Goal: Check status: Check status

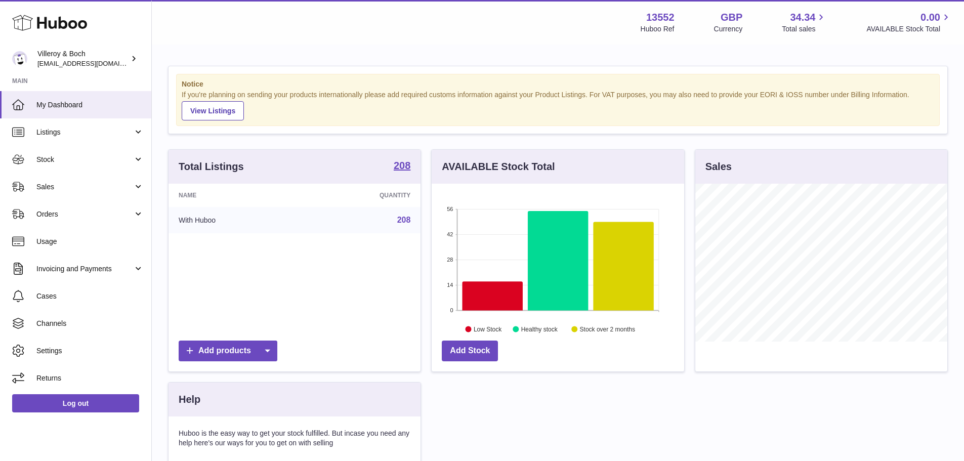
scroll to position [158, 252]
click at [81, 190] on span "Sales" at bounding box center [84, 187] width 97 height 10
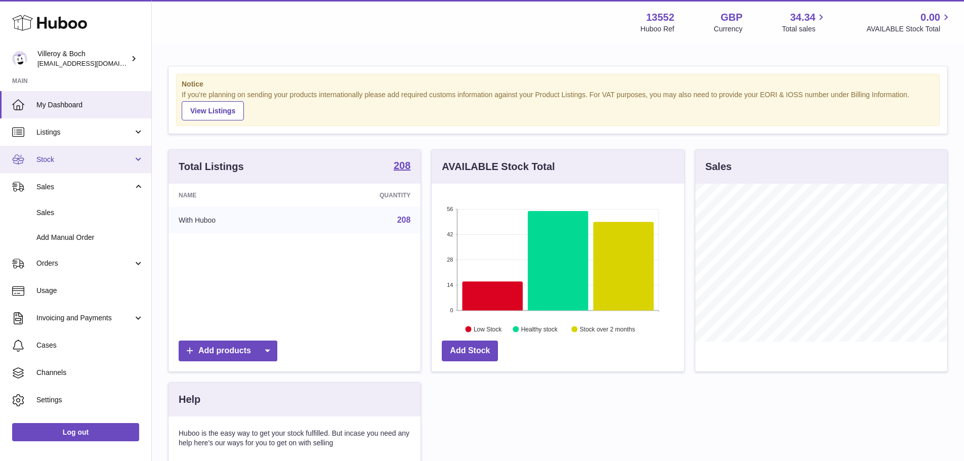
click at [73, 157] on span "Stock" at bounding box center [84, 160] width 97 height 10
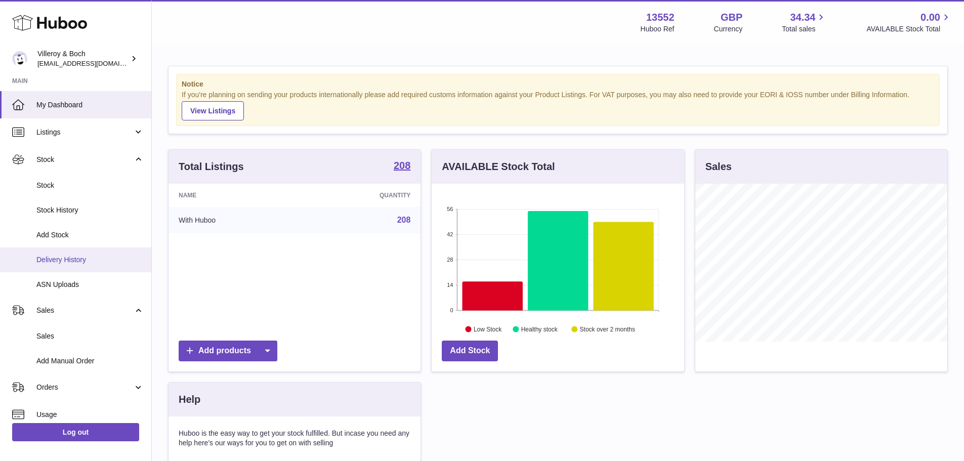
click at [96, 257] on span "Delivery History" at bounding box center [89, 260] width 107 height 10
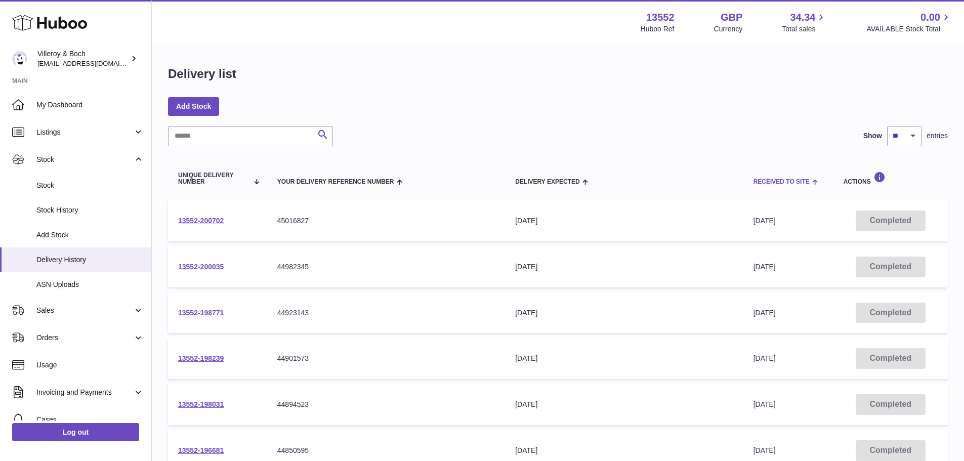
click at [760, 181] on span "Received to Site" at bounding box center [781, 182] width 56 height 7
click at [784, 182] on span "Received to Site" at bounding box center [781, 182] width 56 height 7
